Goal: Task Accomplishment & Management: Manage account settings

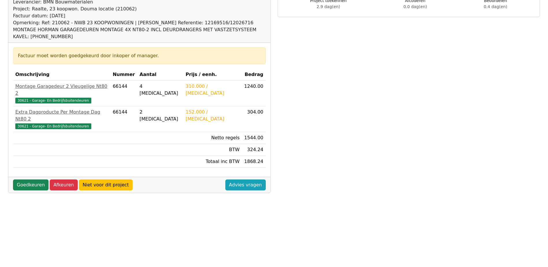
scroll to position [116, 0]
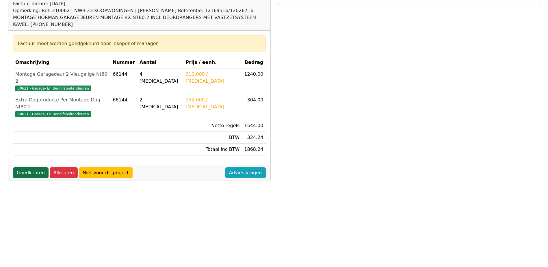
click at [28, 167] on link "Goedkeuren" at bounding box center [31, 172] width 36 height 11
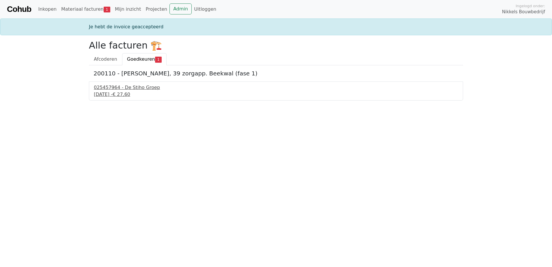
click at [135, 90] on div "025457964 - De Stiho Groep" at bounding box center [276, 87] width 364 height 7
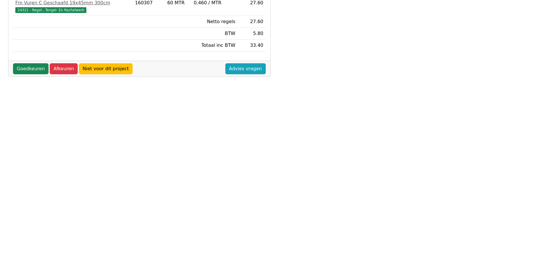
scroll to position [173, 0]
click at [24, 65] on link "Goedkeuren" at bounding box center [31, 68] width 36 height 11
